Goal: Information Seeking & Learning: Learn about a topic

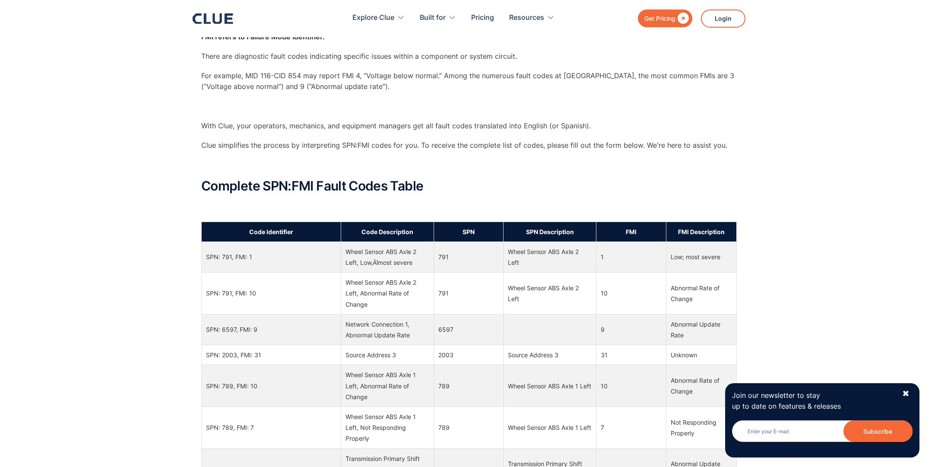
scroll to position [230, 0]
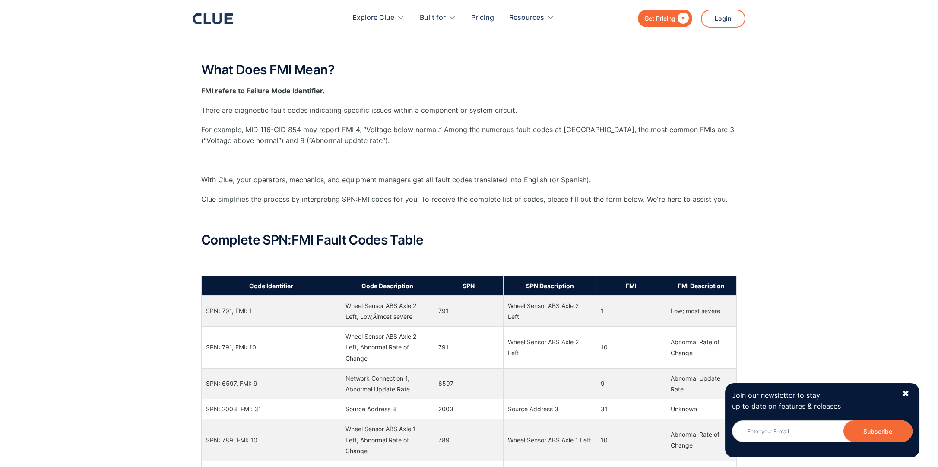
click at [685, 18] on div "" at bounding box center [681, 18] width 13 height 11
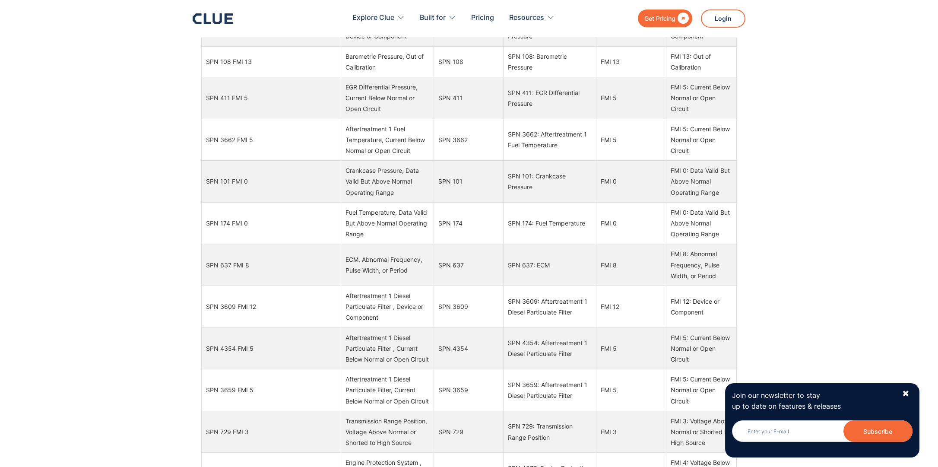
scroll to position [3628, 0]
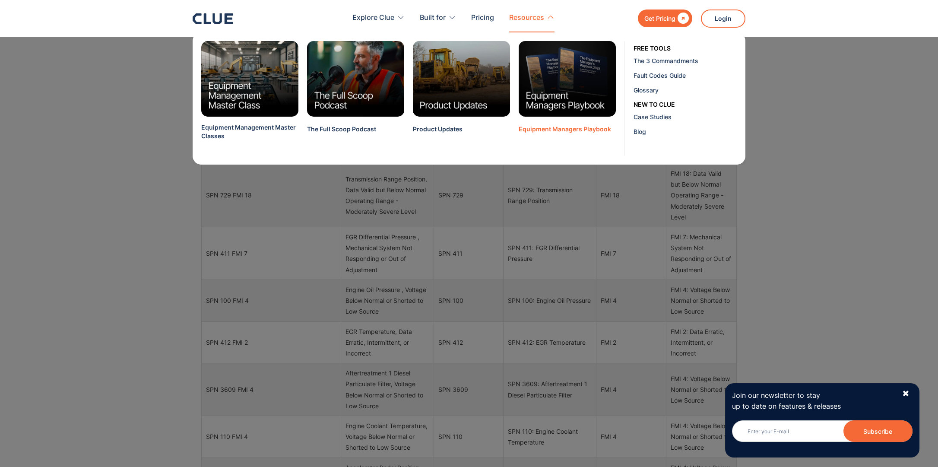
click at [527, 125] on div "Equipment Managers Playbook" at bounding box center [565, 129] width 92 height 9
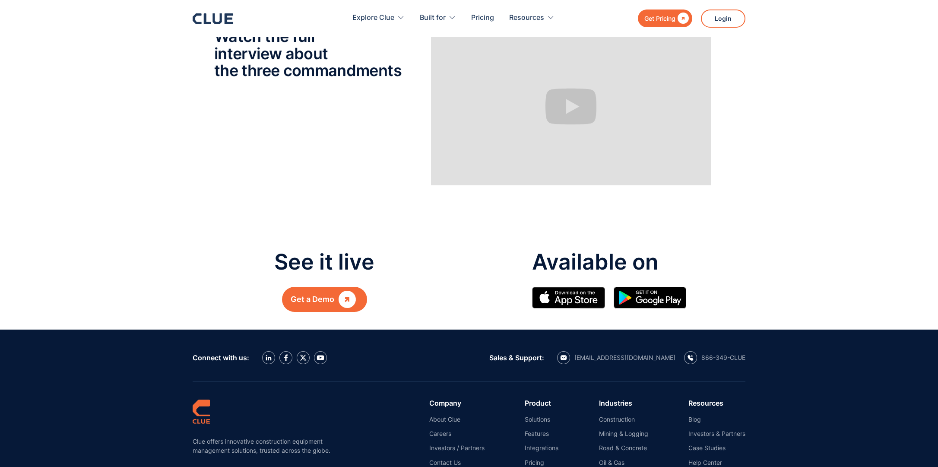
scroll to position [691, 0]
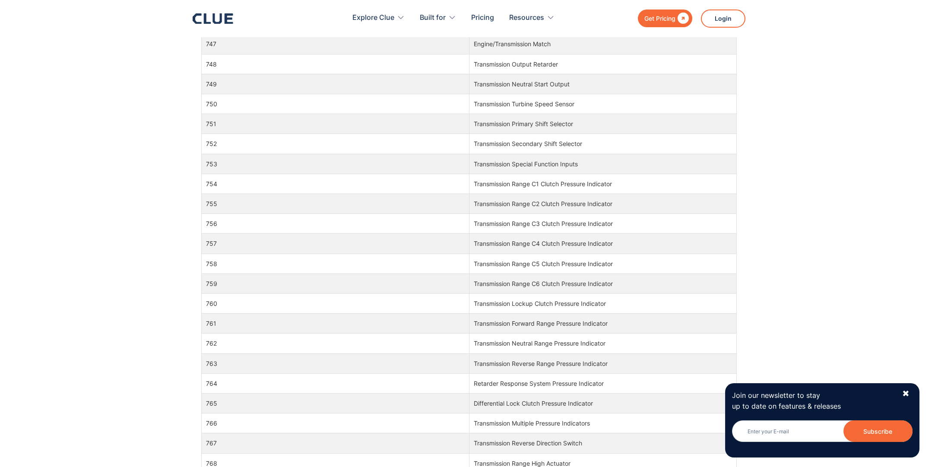
scroll to position [8520, 0]
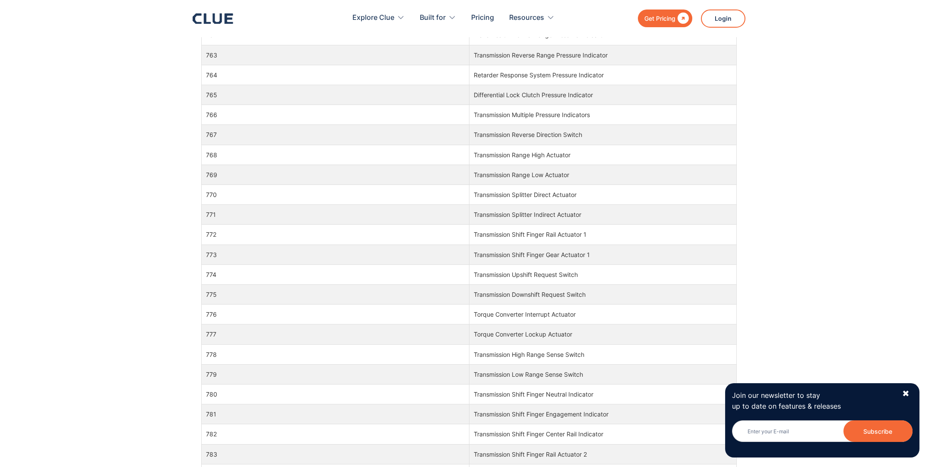
click at [908, 63] on div "What Does SPN Mean? SPN refers to Suspect Parameter Numbers. There are diagnost…" at bounding box center [469, 111] width 938 height 986
